Goal: Task Accomplishment & Management: Manage account settings

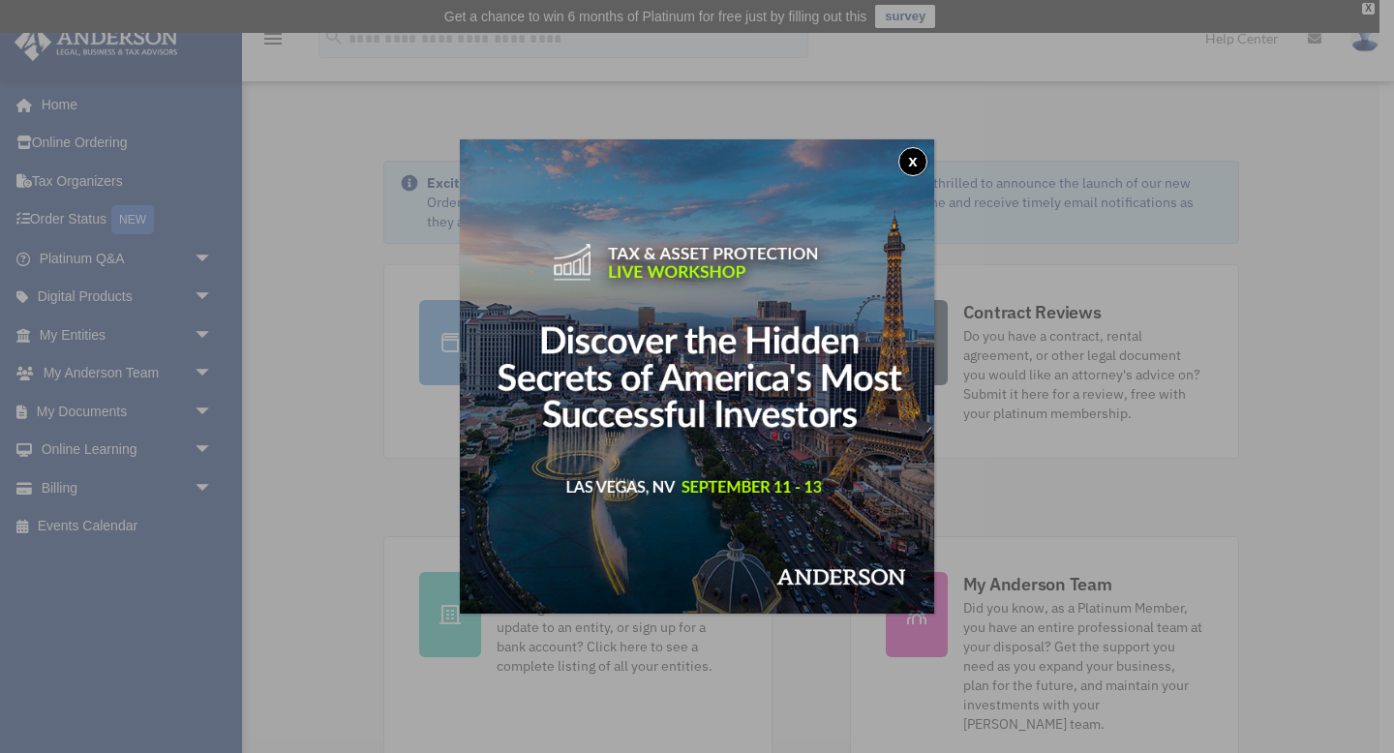
click at [909, 165] on button "x" at bounding box center [913, 161] width 29 height 29
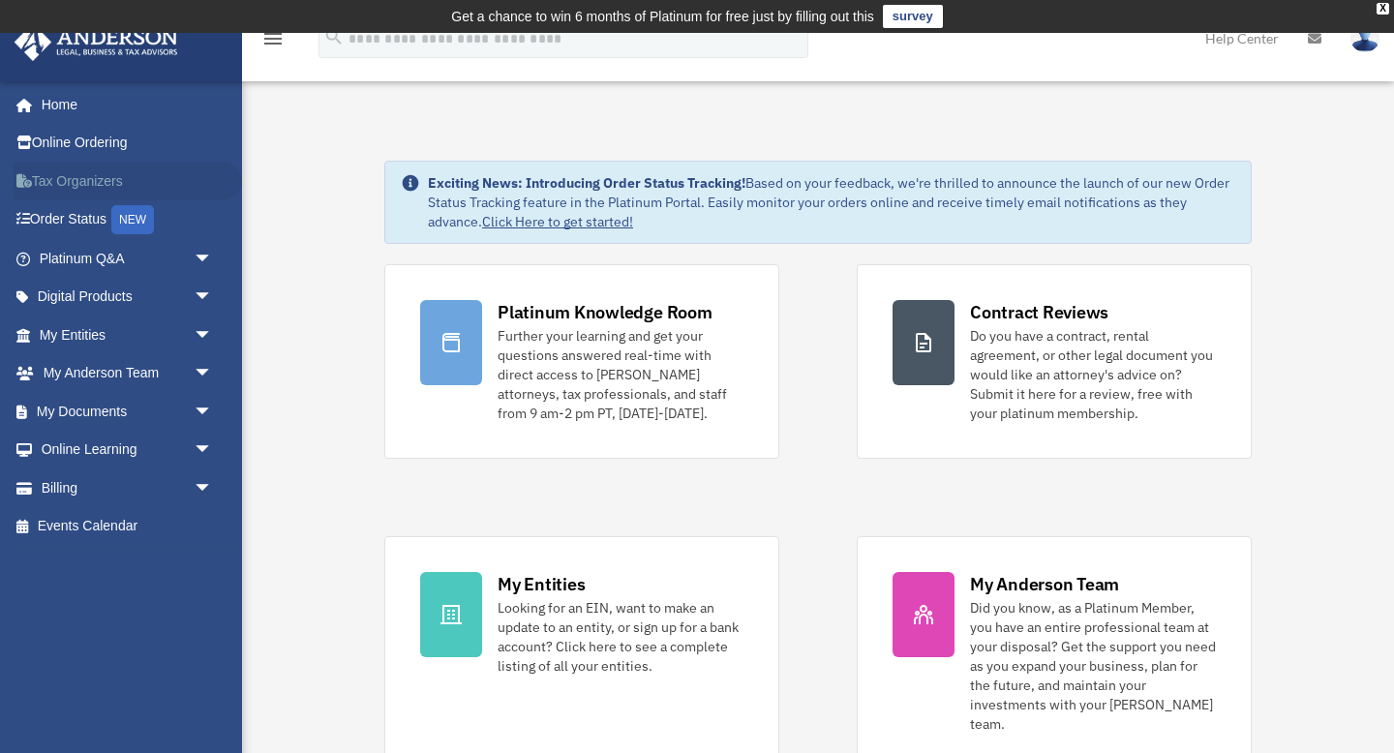
click at [59, 181] on link "Tax Organizers" at bounding box center [128, 181] width 229 height 39
click at [1366, 43] on img at bounding box center [1365, 38] width 29 height 28
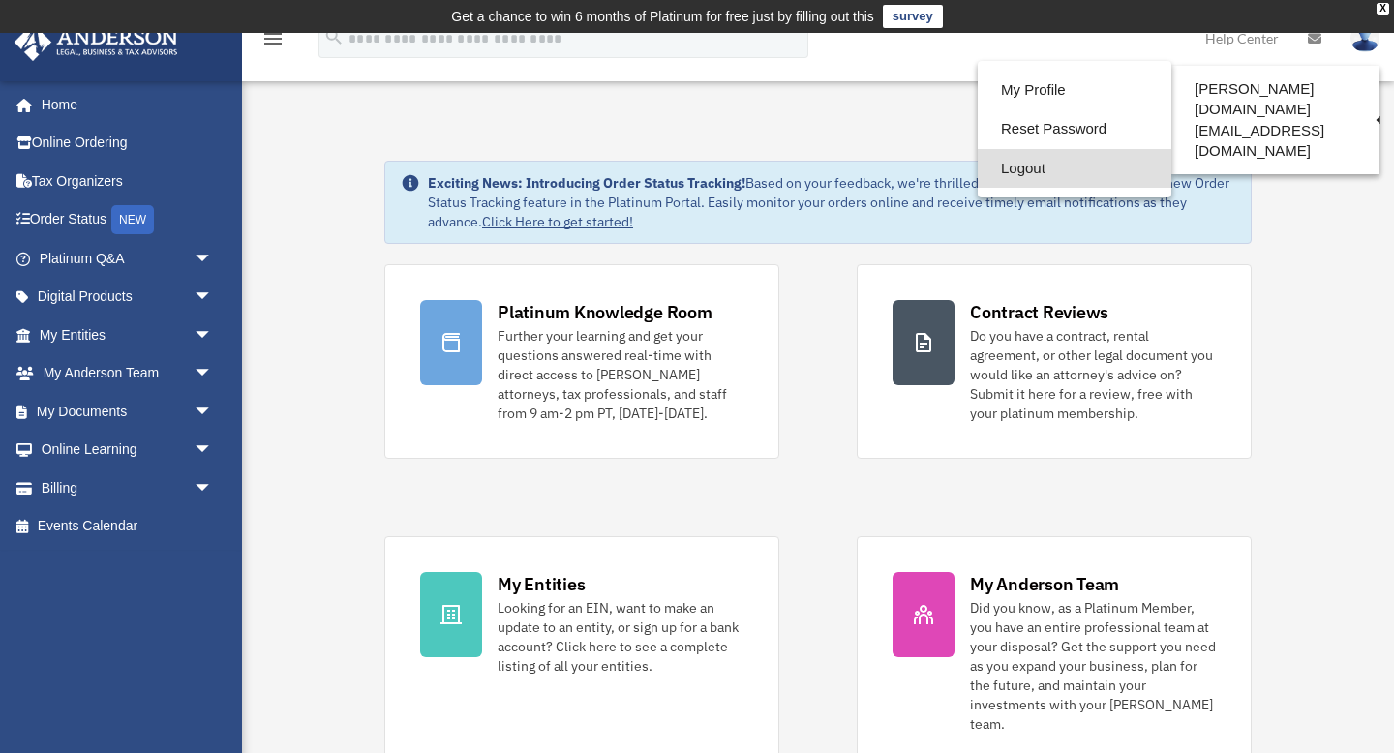
click at [1081, 167] on link "Logout" at bounding box center [1075, 169] width 194 height 40
